Goal: Transaction & Acquisition: Book appointment/travel/reservation

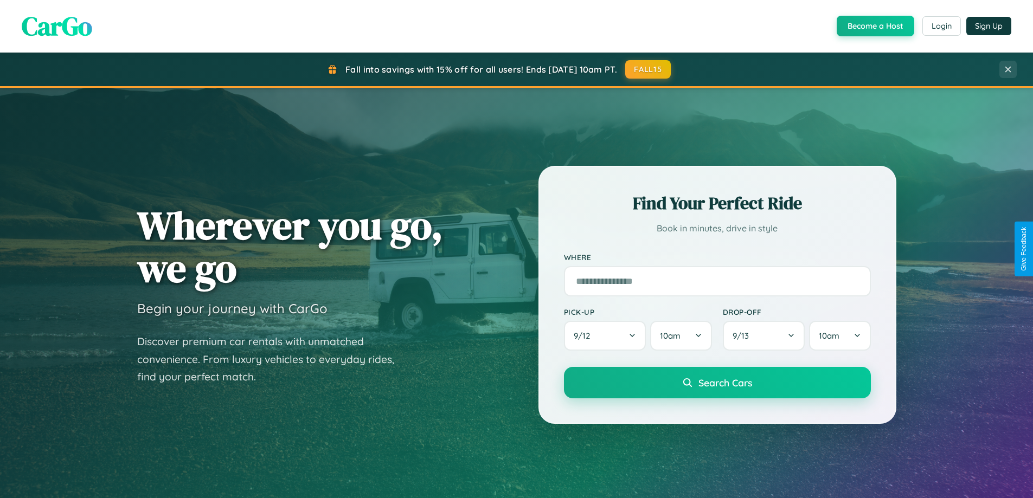
scroll to position [746, 0]
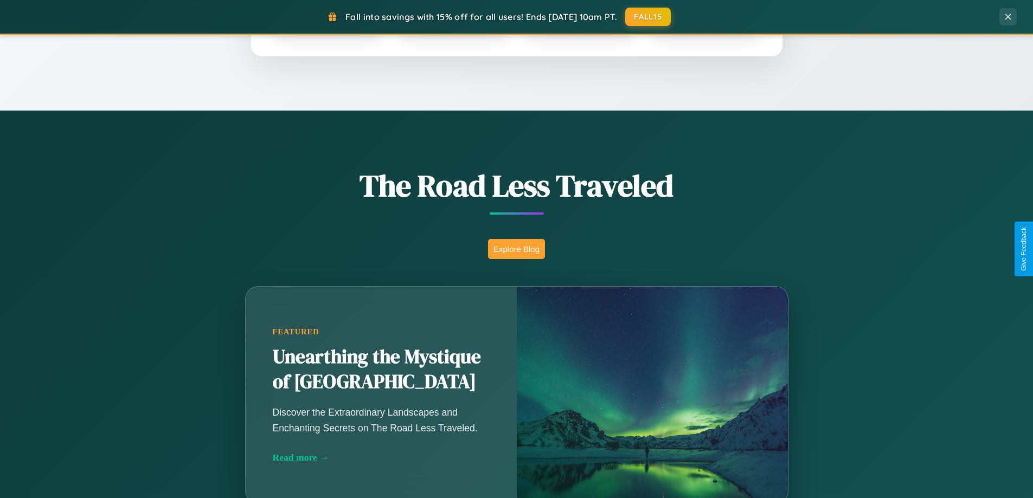
click at [516, 249] on button "Explore Blog" at bounding box center [516, 249] width 57 height 20
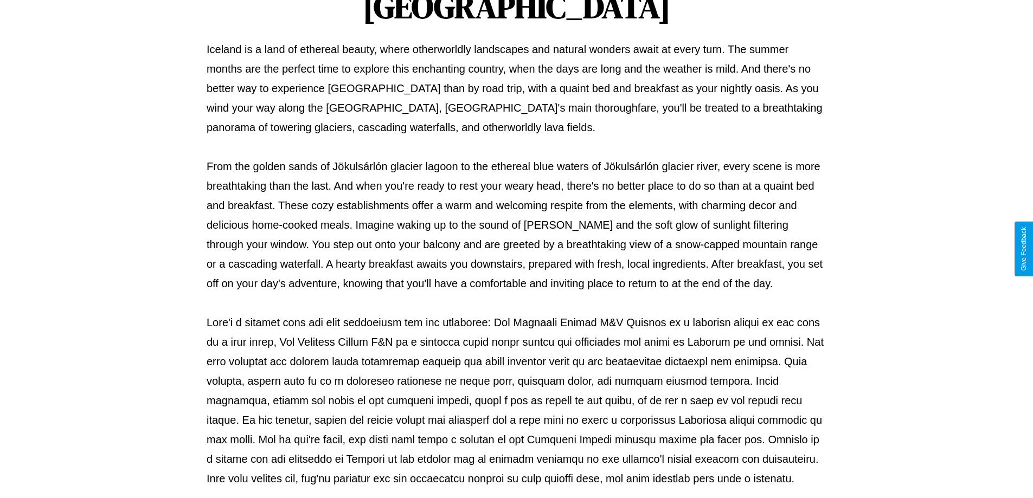
scroll to position [351, 0]
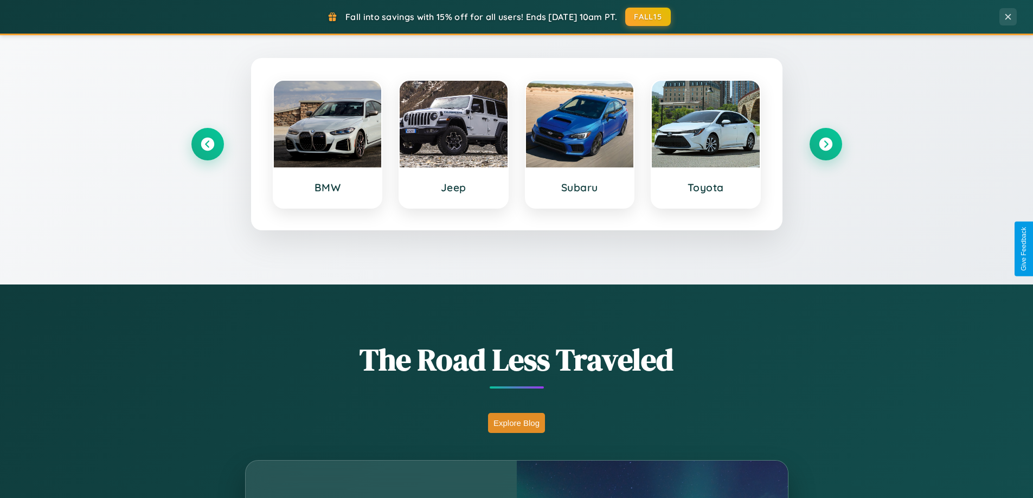
scroll to position [467, 0]
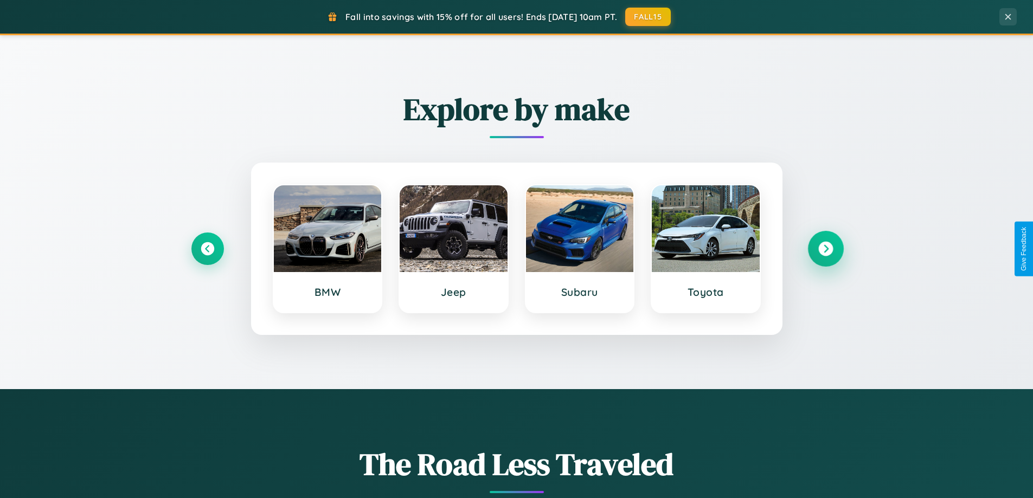
click at [825, 249] on icon at bounding box center [825, 249] width 15 height 15
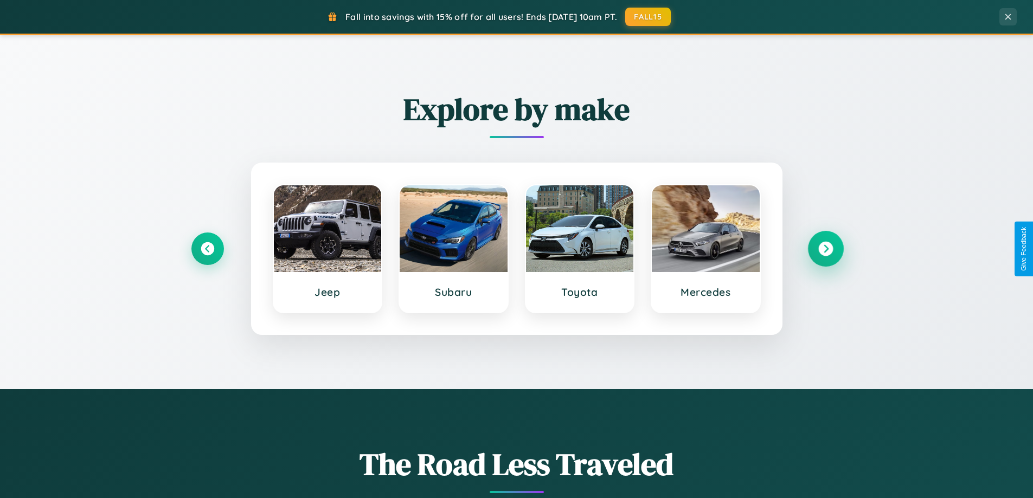
click at [825, 249] on icon at bounding box center [825, 249] width 15 height 15
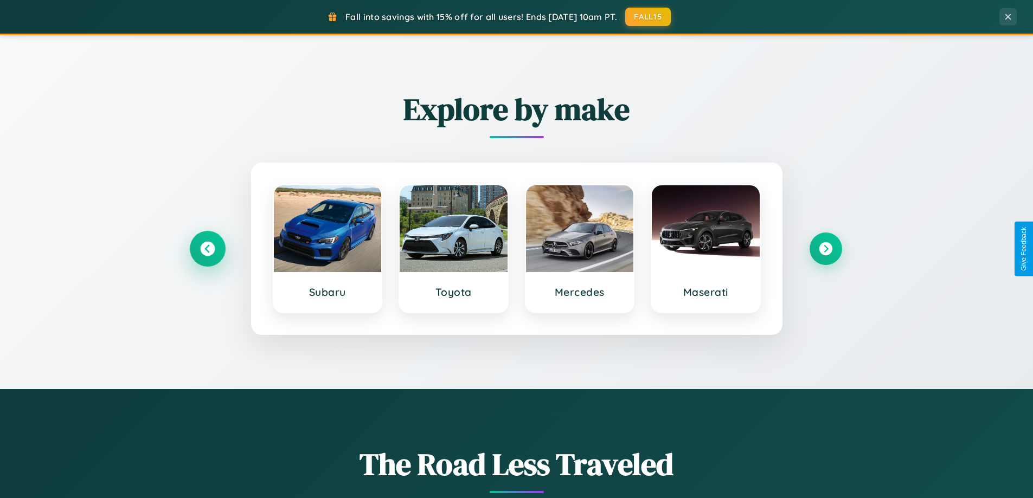
click at [207, 249] on icon at bounding box center [207, 249] width 15 height 15
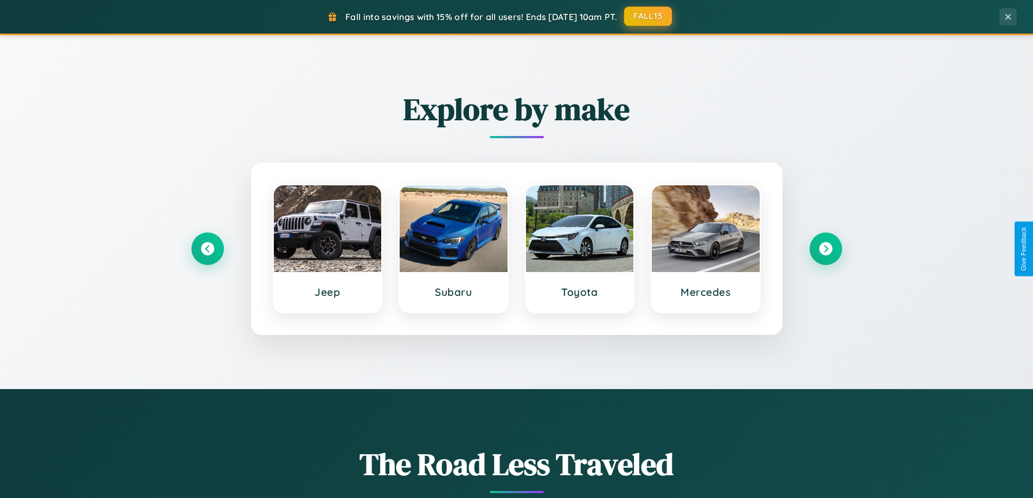
click at [648, 16] on button "FALL15" at bounding box center [648, 17] width 48 height 20
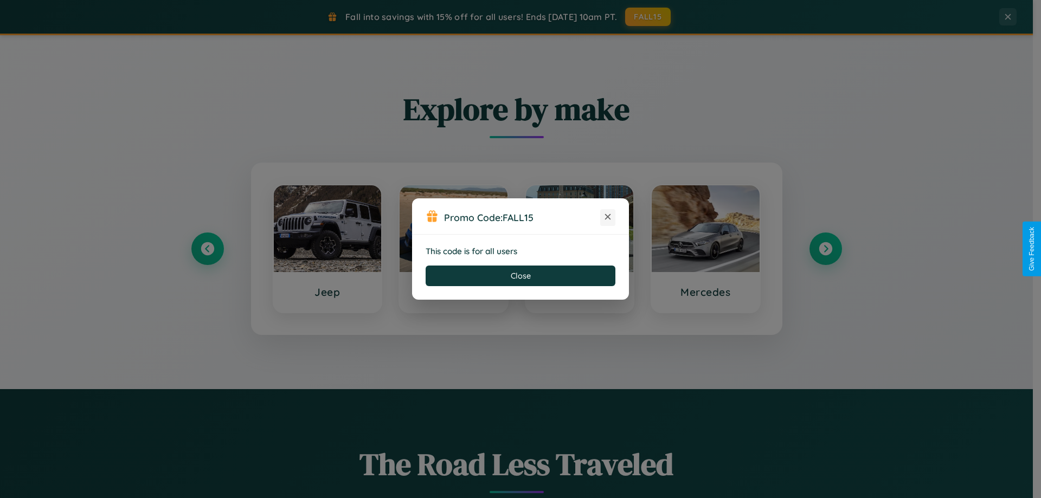
click at [608, 217] on icon at bounding box center [607, 216] width 11 height 11
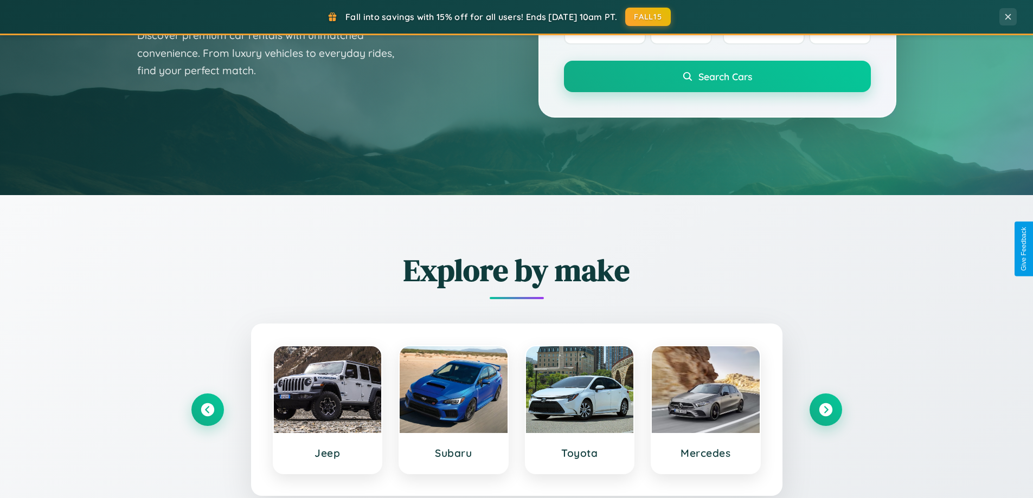
scroll to position [32, 0]
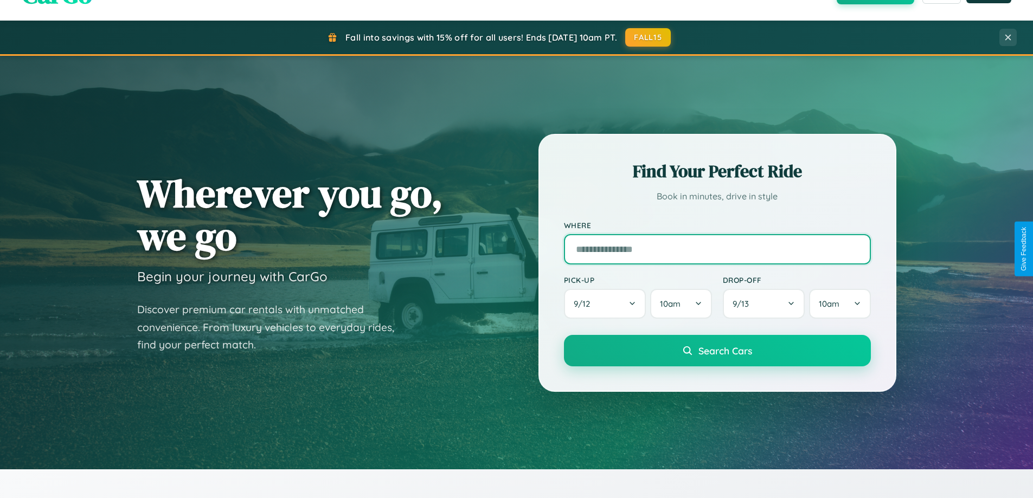
click at [717, 249] on input "text" at bounding box center [717, 249] width 307 height 30
type input "*********"
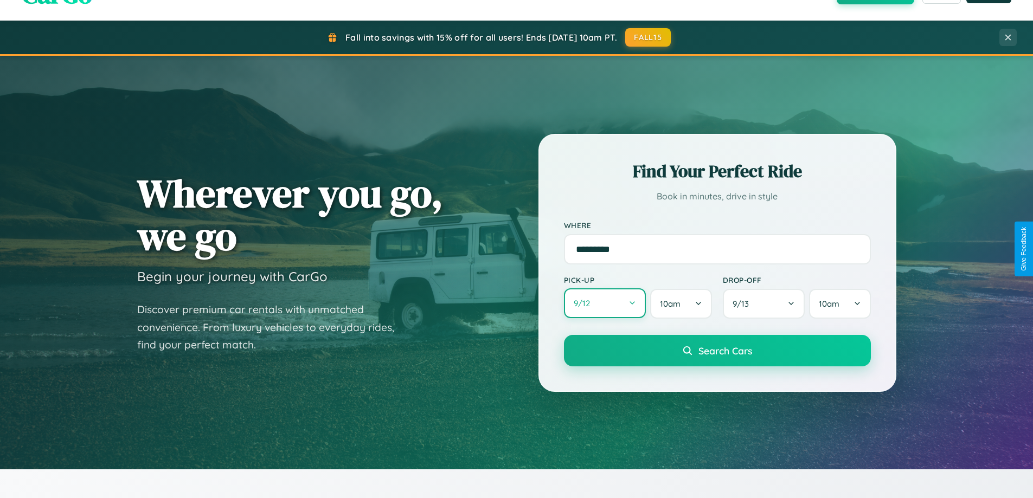
click at [604, 304] on button "9 / 12" at bounding box center [605, 303] width 82 height 30
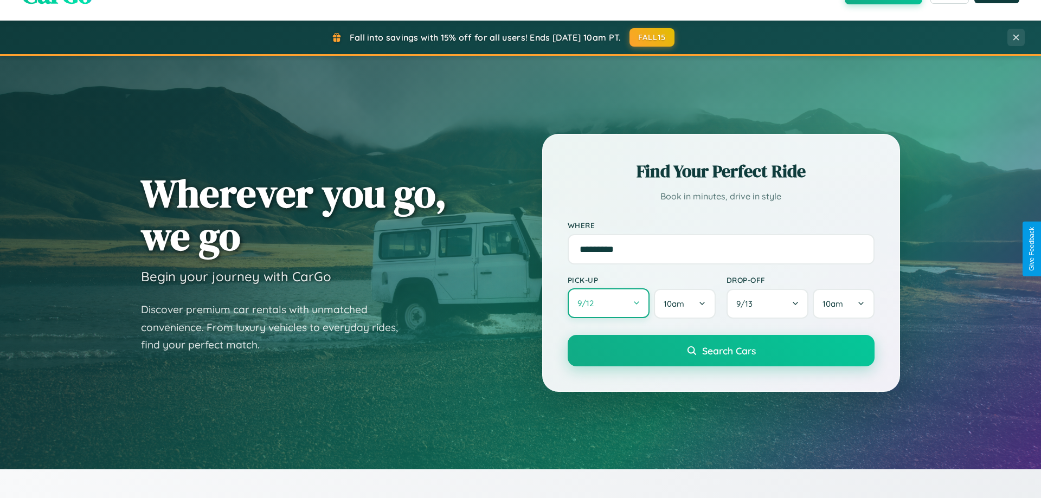
select select "*"
select select "****"
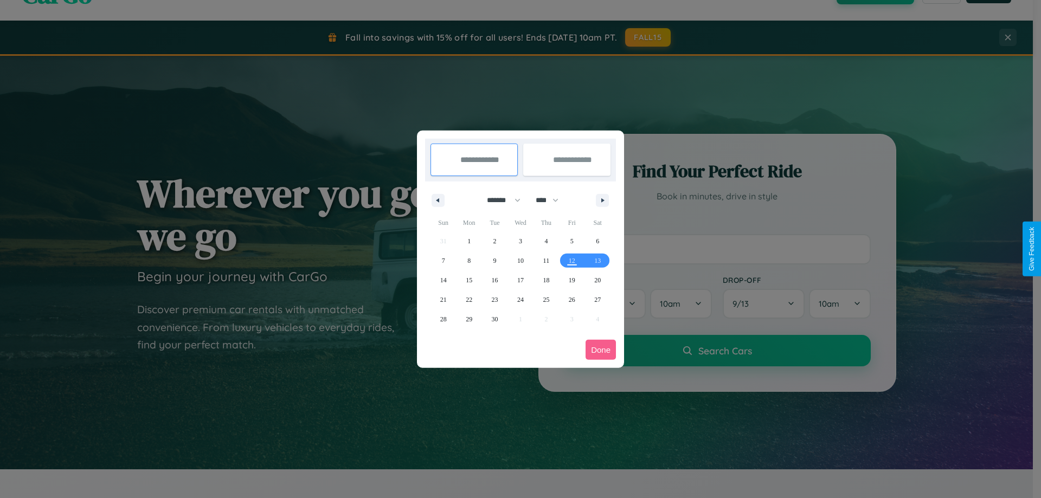
drag, startPoint x: 499, startPoint y: 200, endPoint x: 520, endPoint y: 217, distance: 27.8
click at [499, 200] on select "******* ******** ***** ***** *** **** **** ****** ********* ******* ******** **…" at bounding box center [502, 200] width 46 height 18
select select "*"
click at [571, 260] on span "10" at bounding box center [572, 261] width 7 height 20
type input "**********"
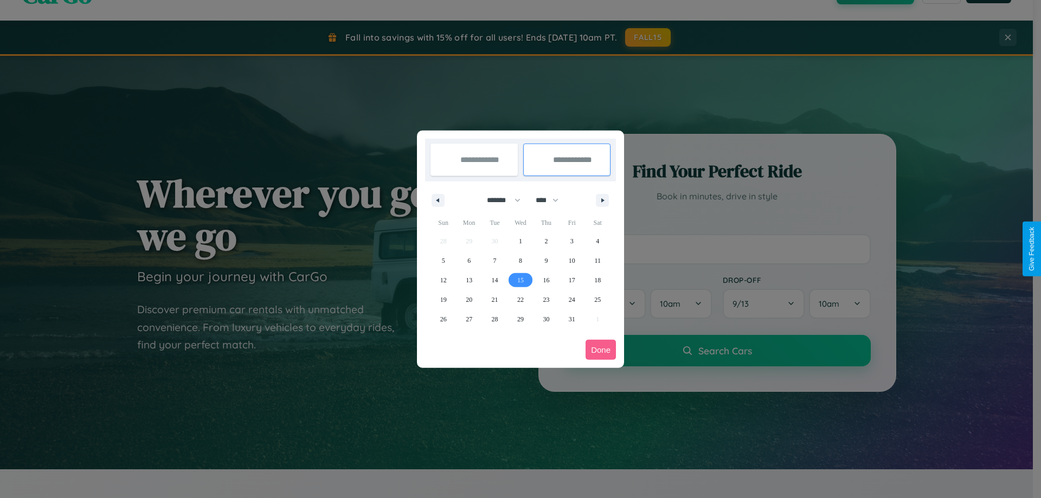
click at [520, 280] on span "15" at bounding box center [520, 281] width 7 height 20
type input "**********"
click at [601, 350] on button "Done" at bounding box center [600, 350] width 30 height 20
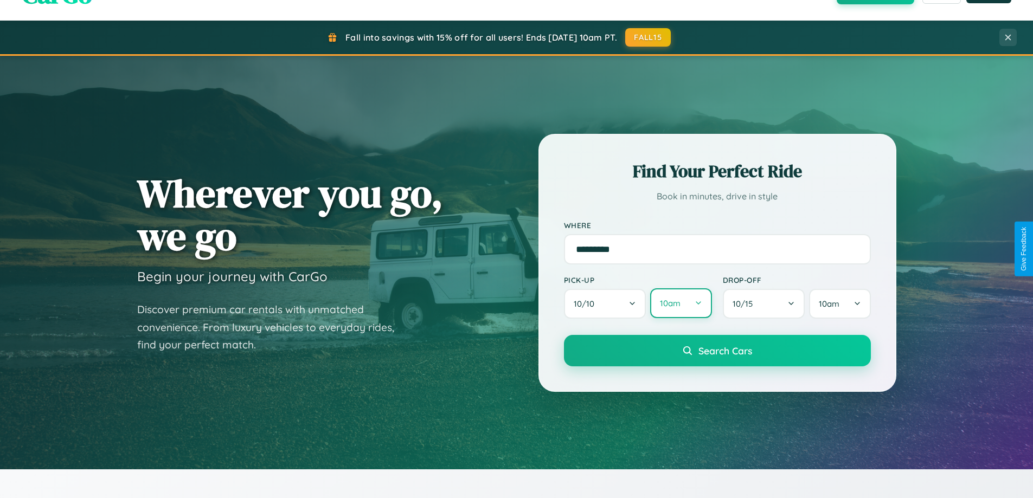
click at [680, 304] on button "10am" at bounding box center [680, 303] width 61 height 30
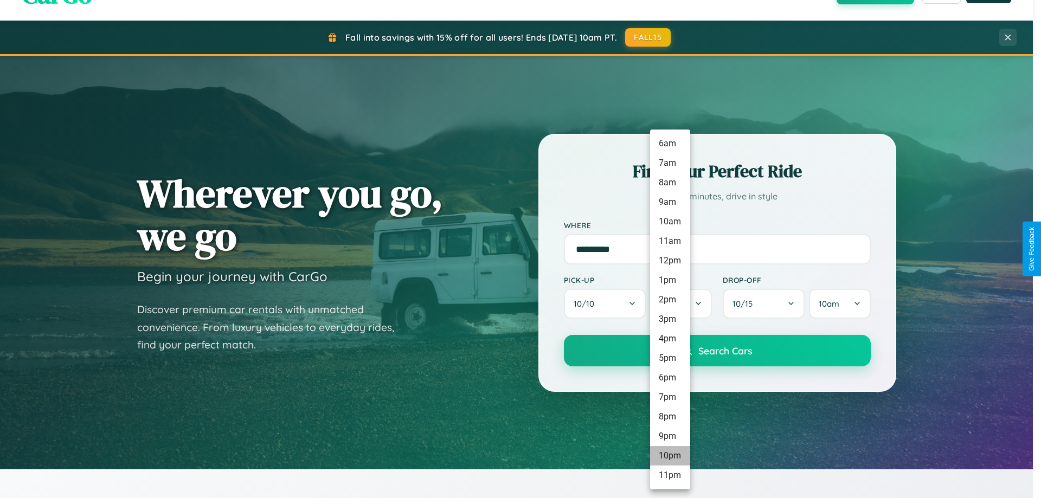
click at [669, 456] on li "10pm" at bounding box center [670, 456] width 40 height 20
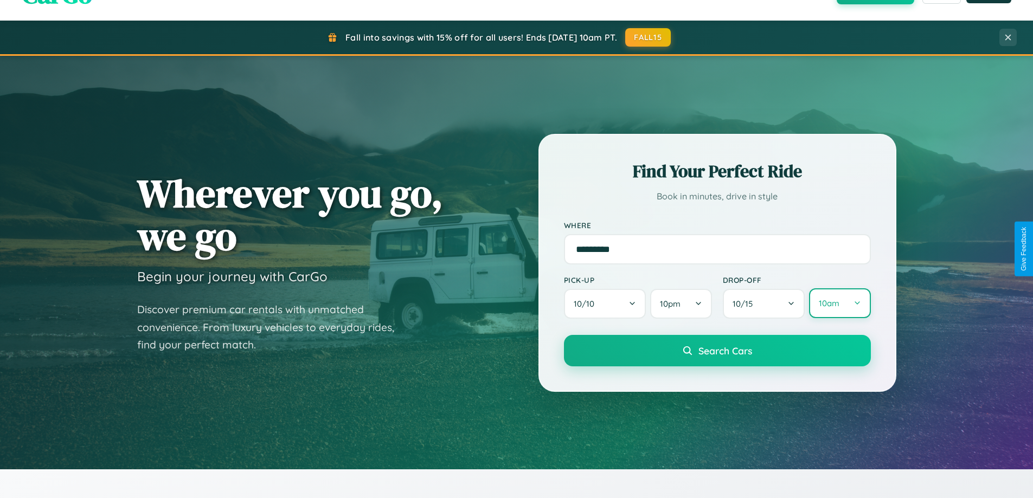
click at [839, 304] on button "10am" at bounding box center [839, 303] width 61 height 30
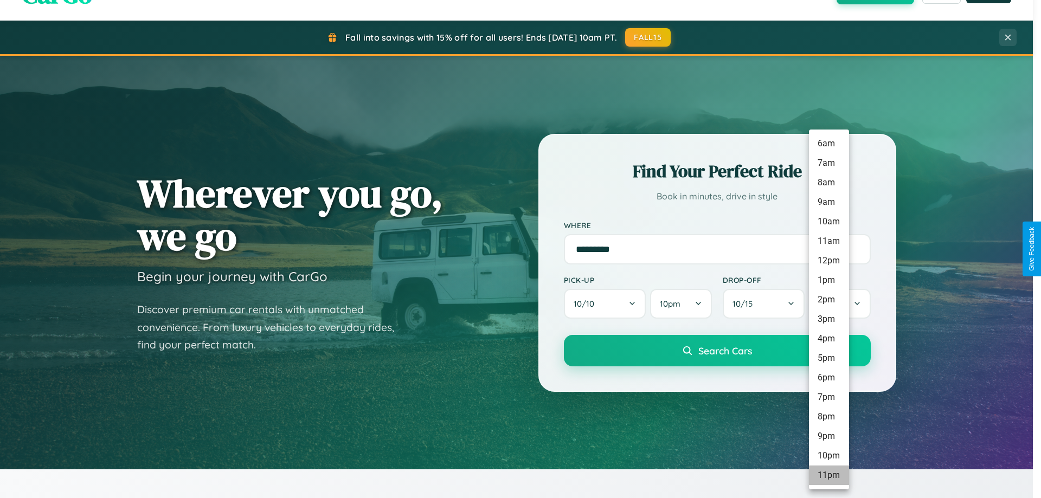
click at [828, 475] on li "11pm" at bounding box center [829, 476] width 40 height 20
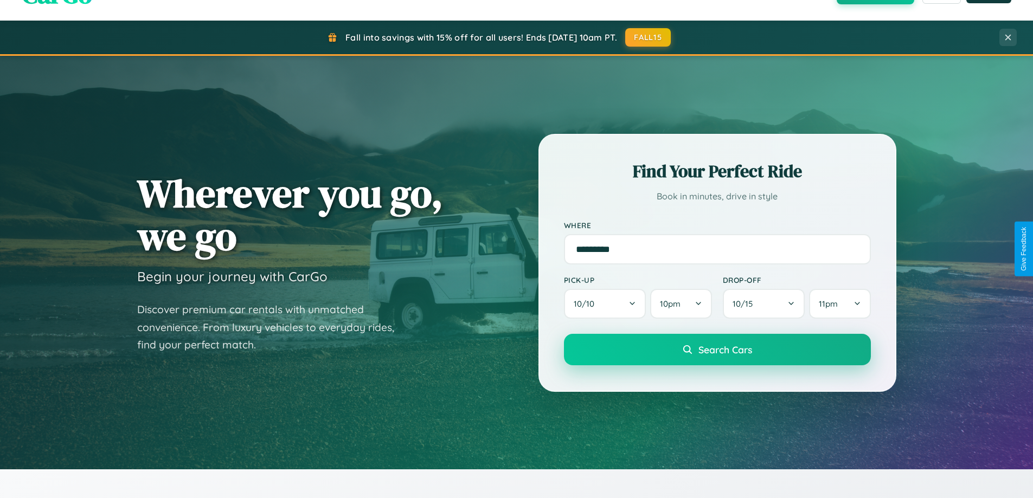
click at [717, 351] on span "Search Cars" at bounding box center [725, 350] width 54 height 12
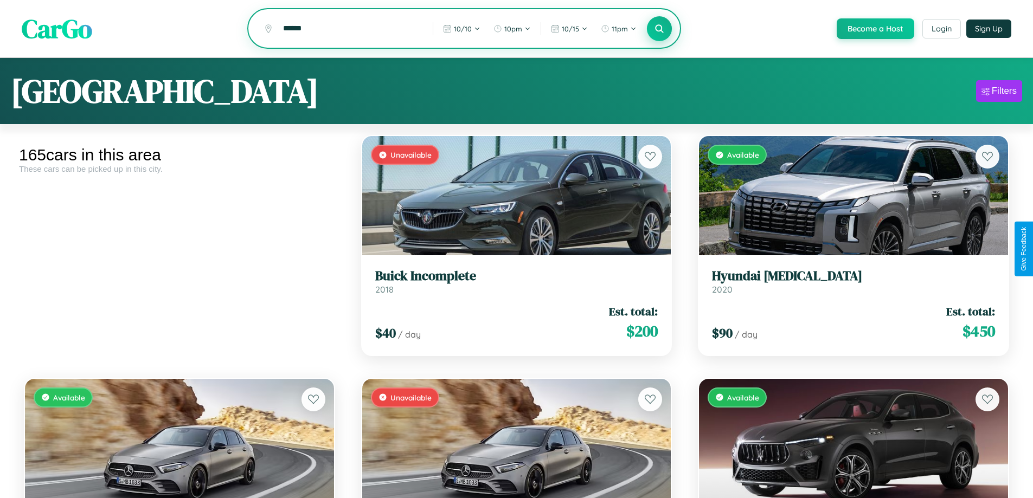
click at [659, 29] on icon at bounding box center [659, 28] width 10 height 10
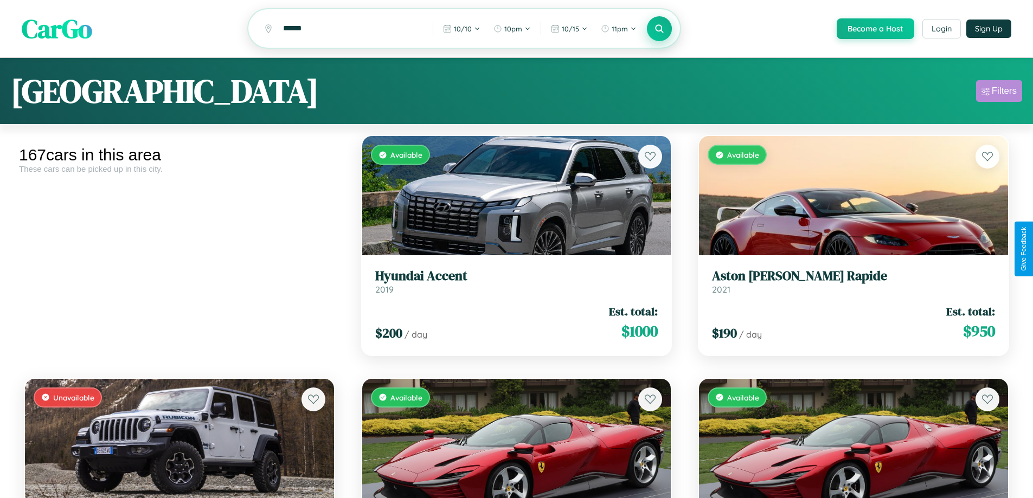
click at [999, 93] on div "Filters" at bounding box center [1003, 91] width 25 height 11
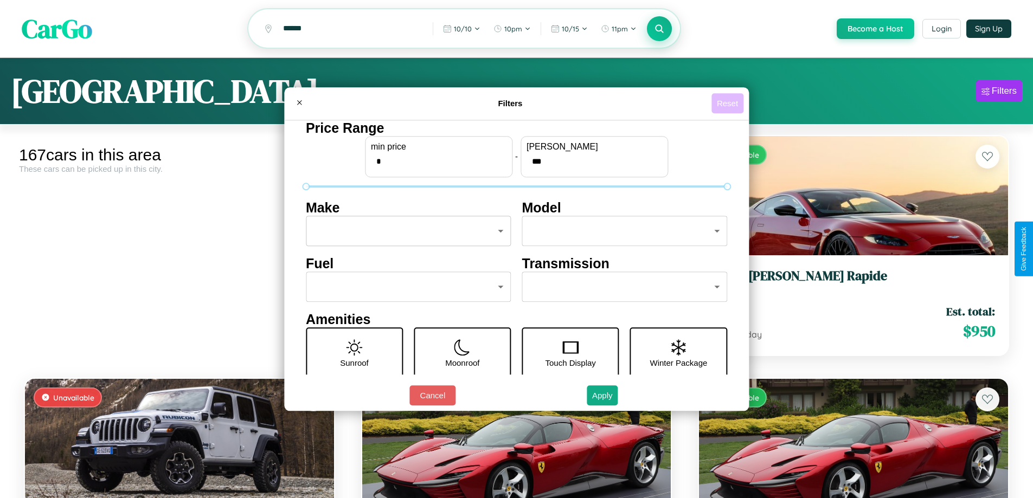
click at [729, 103] on button "Reset" at bounding box center [727, 103] width 32 height 20
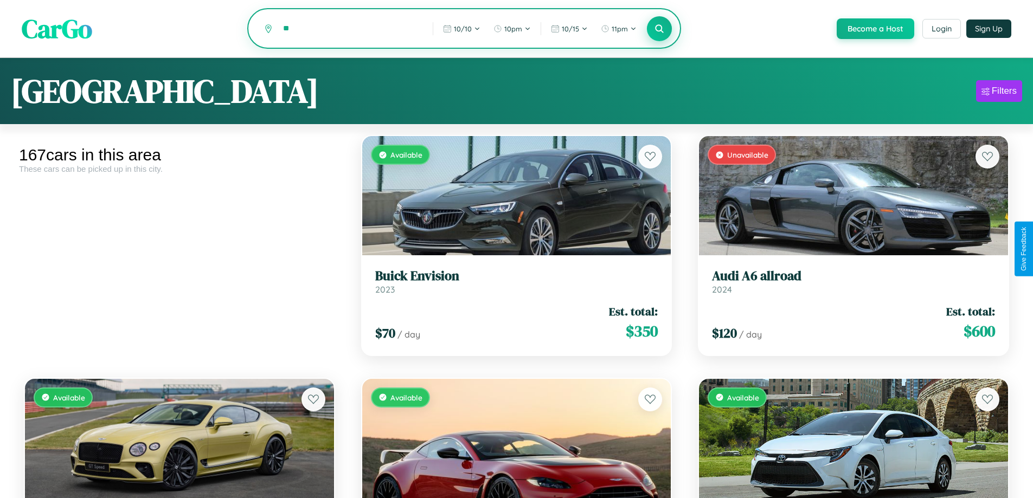
type input "*"
type input "******"
click at [659, 29] on icon at bounding box center [659, 28] width 10 height 10
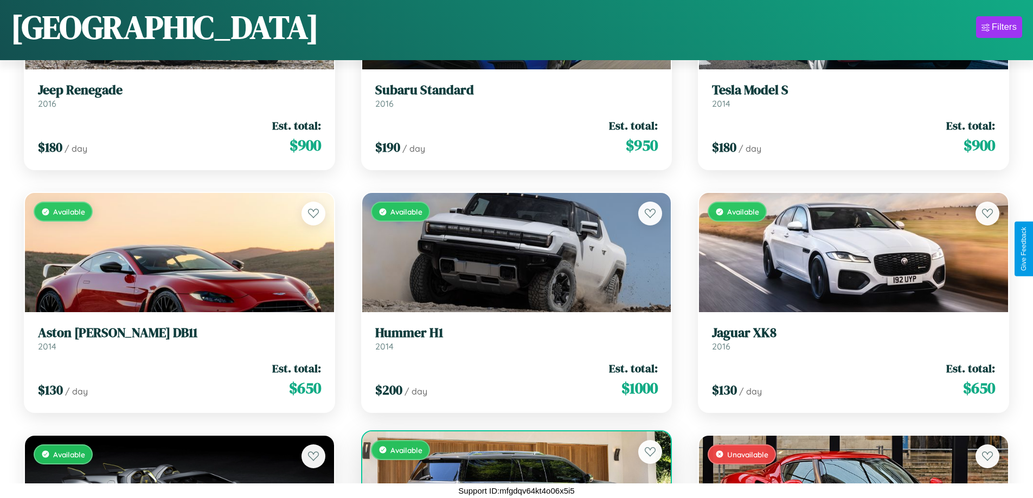
scroll to position [2337, 0]
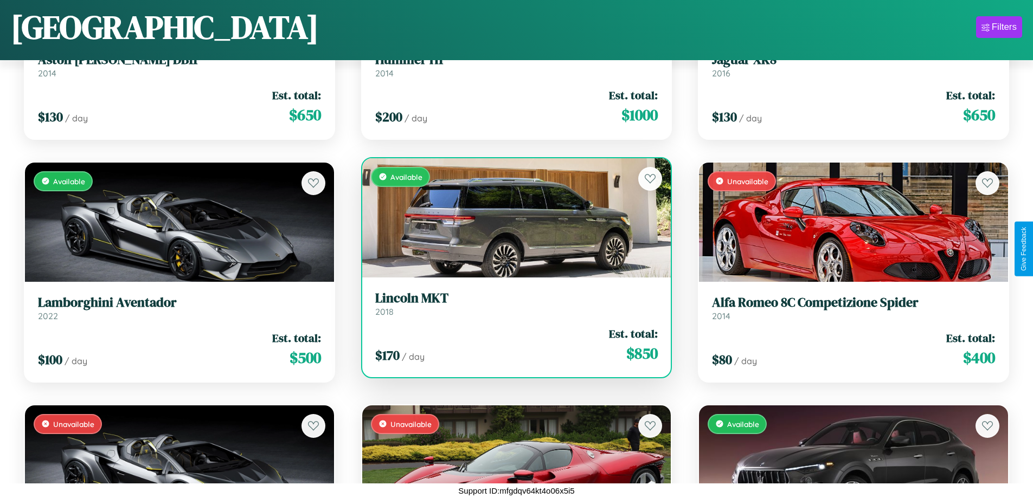
click at [512, 308] on link "Lincoln MKT 2018" at bounding box center [516, 304] width 283 height 27
